Goal: Check status: Check status

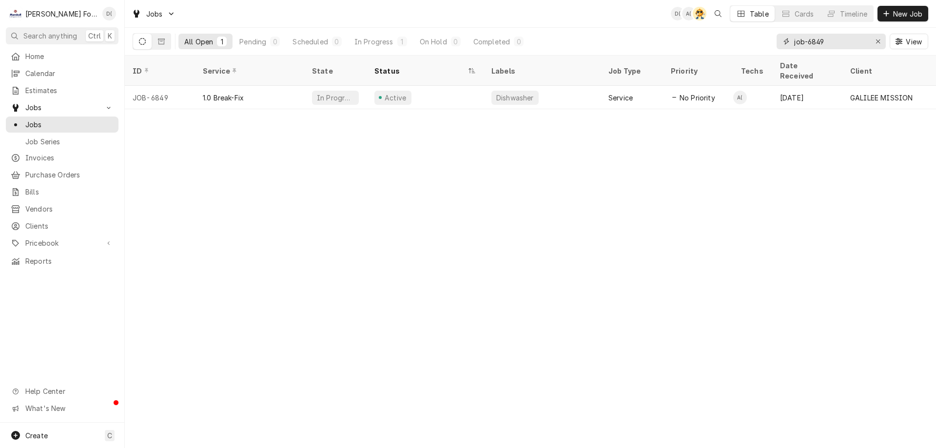
click at [836, 43] on input "job-6849" at bounding box center [830, 42] width 73 height 16
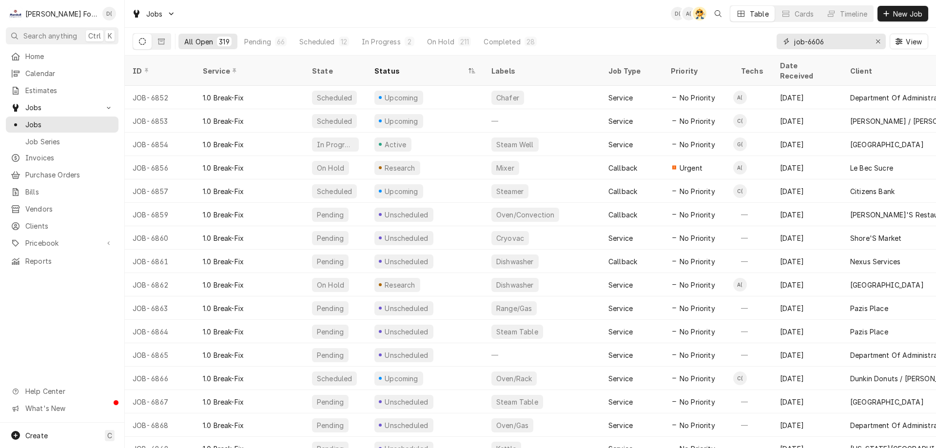
type input "job-6606"
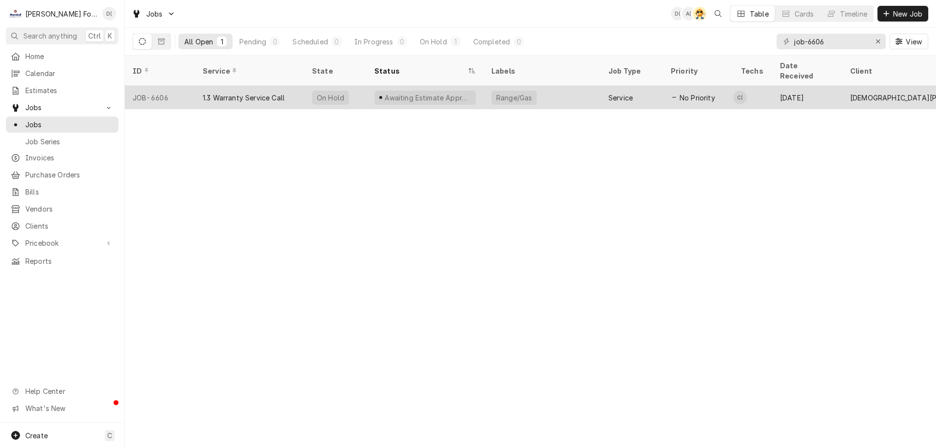
click at [483, 88] on div "Awaiting Estimate Approval" at bounding box center [425, 97] width 117 height 23
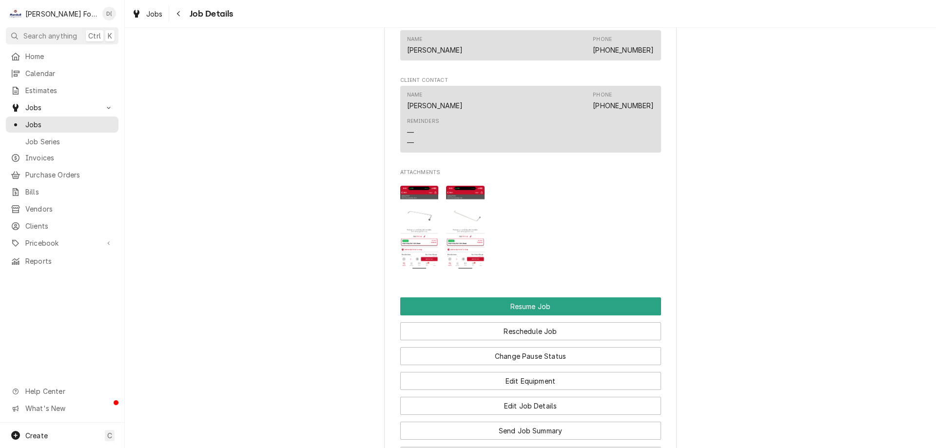
scroll to position [1121, 0]
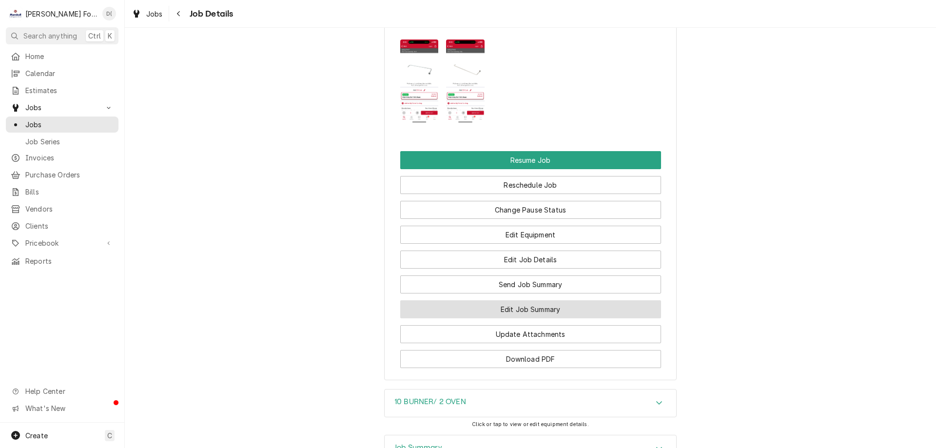
click at [524, 318] on button "Edit Job Summary" at bounding box center [530, 309] width 261 height 18
